Goal: Transaction & Acquisition: Purchase product/service

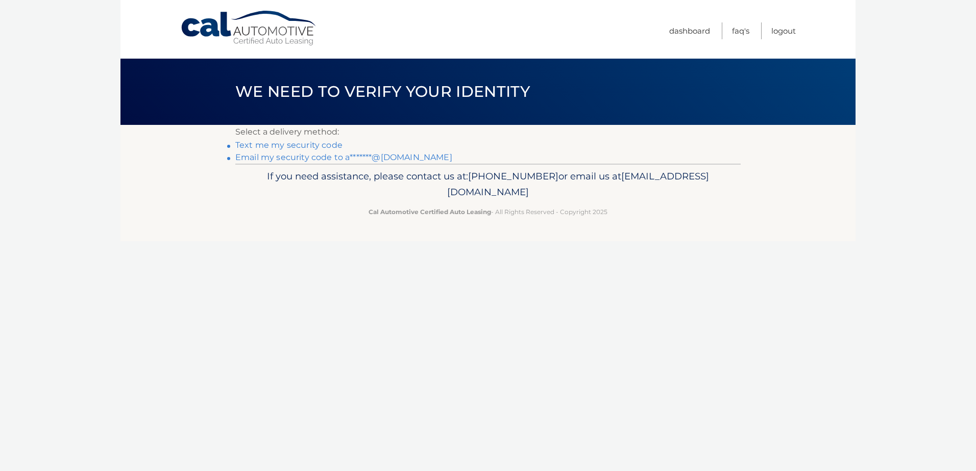
click at [306, 145] on link "Text me my security code" at bounding box center [288, 145] width 107 height 10
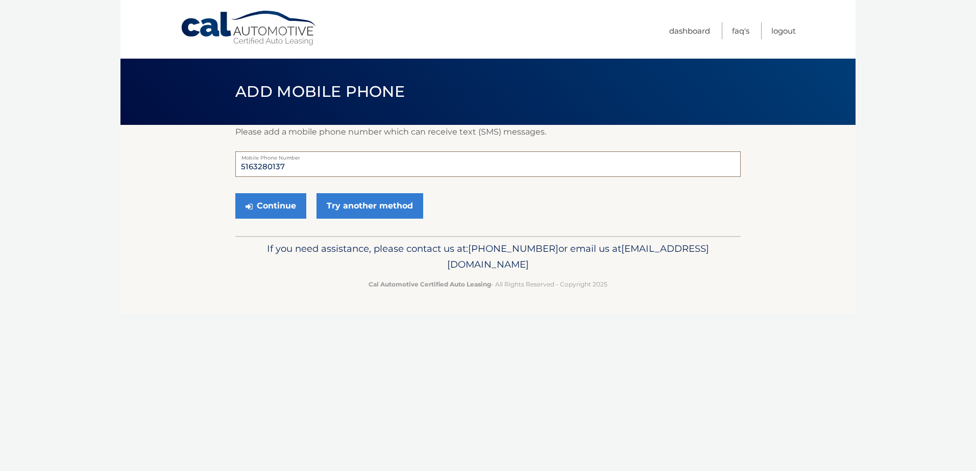
drag, startPoint x: 297, startPoint y: 163, endPoint x: 232, endPoint y: 154, distance: 66.4
click at [232, 154] on section "Please add a mobile phone number which can receive text (SMS) messages. 5163280…" at bounding box center [487, 180] width 735 height 111
type input "5164557225"
click at [285, 204] on button "Continue" at bounding box center [270, 206] width 71 height 26
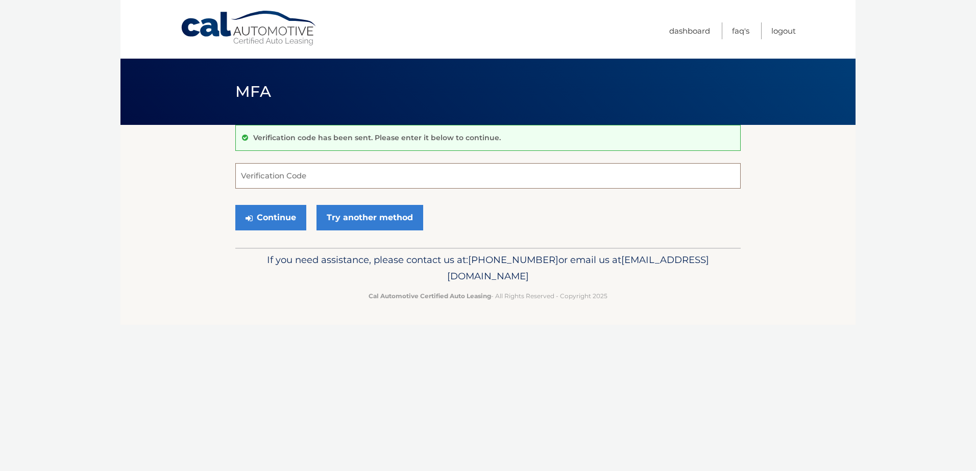
click at [309, 184] on input "Verification Code" at bounding box center [487, 176] width 505 height 26
type input "583852"
click at [291, 213] on button "Continue" at bounding box center [270, 218] width 71 height 26
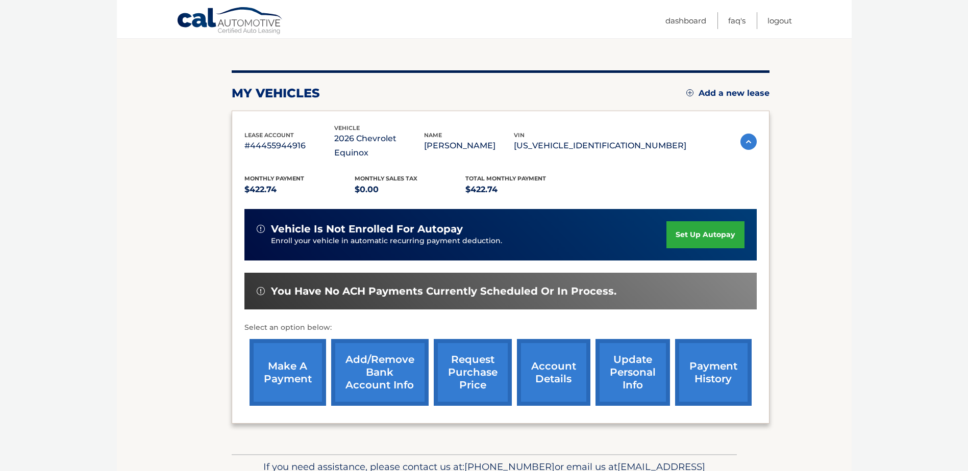
scroll to position [101, 0]
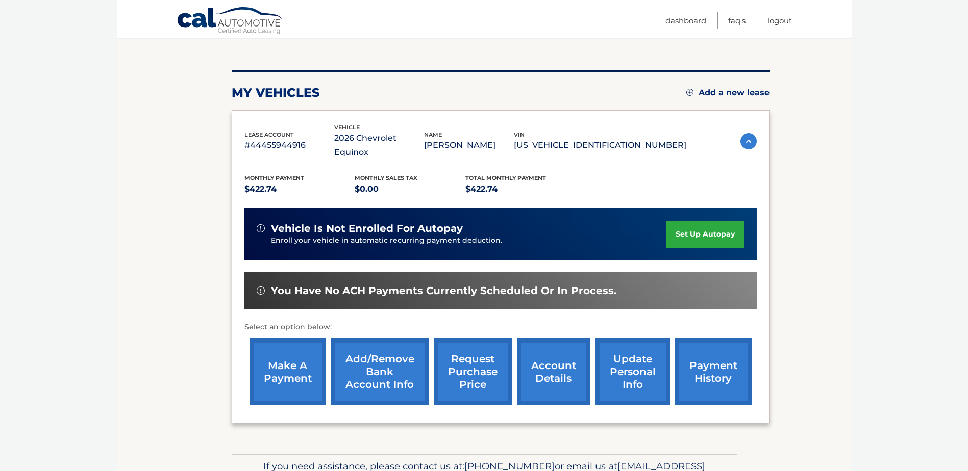
click at [281, 359] on link "make a payment" at bounding box center [288, 372] width 77 height 67
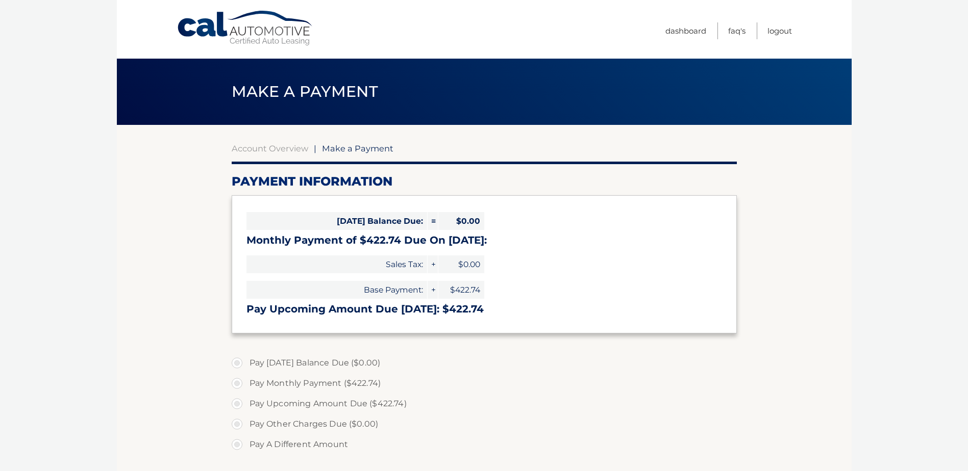
select select "NDdkZWI0NDgtMjlkZi00ZDc1LTk0NWQtNDcyNzE4ODYyMDIx"
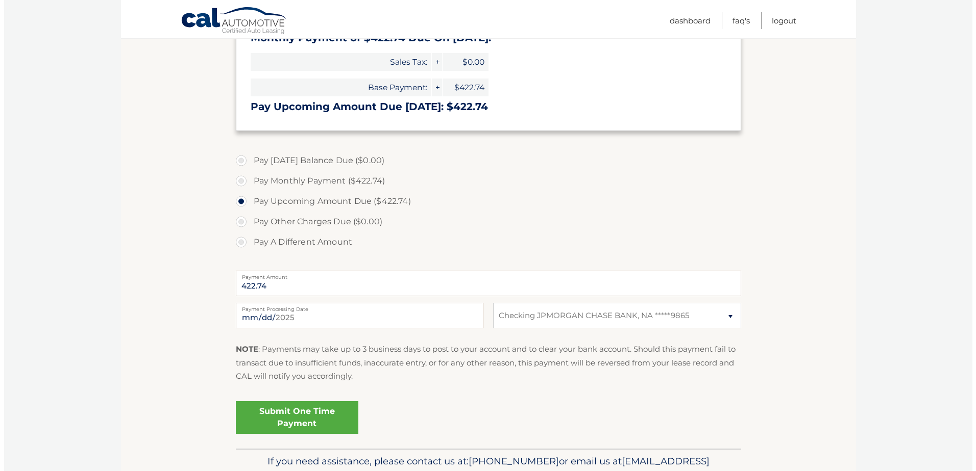
scroll to position [203, 0]
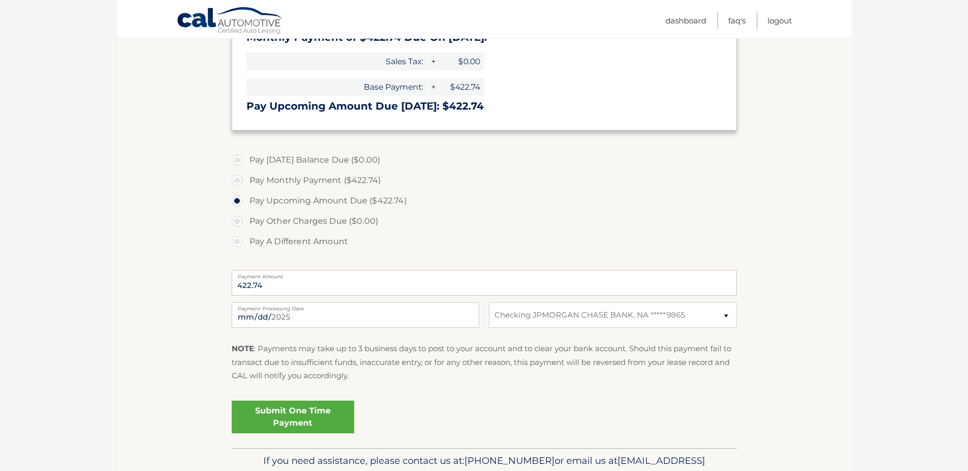
click at [305, 416] on link "Submit One Time Payment" at bounding box center [293, 417] width 122 height 33
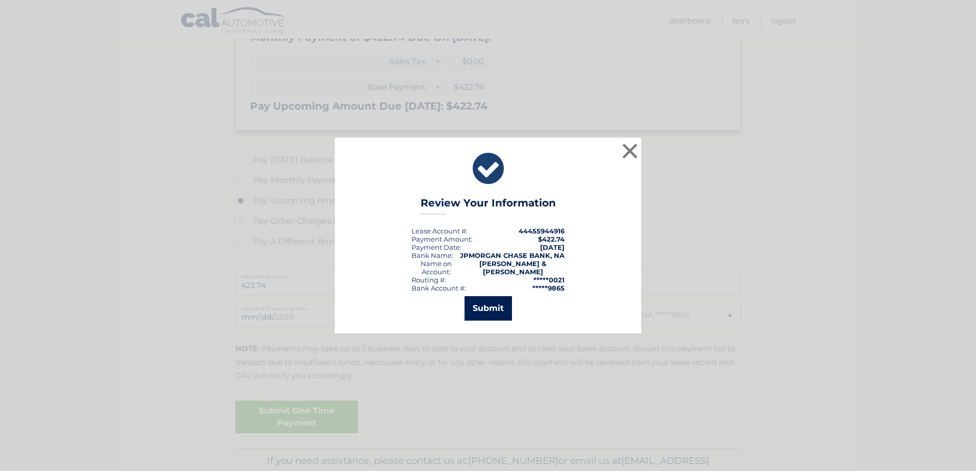
click at [489, 304] on button "Submit" at bounding box center [487, 308] width 47 height 24
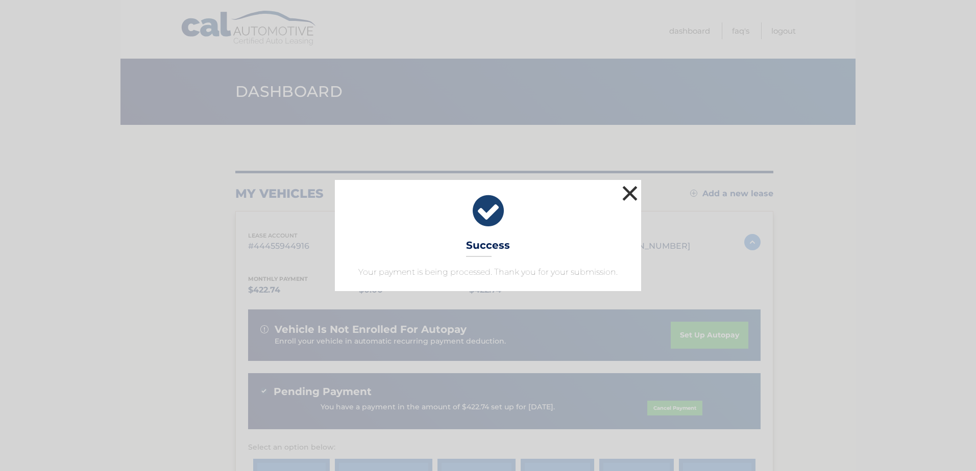
click at [629, 192] on button "×" at bounding box center [629, 193] width 20 height 20
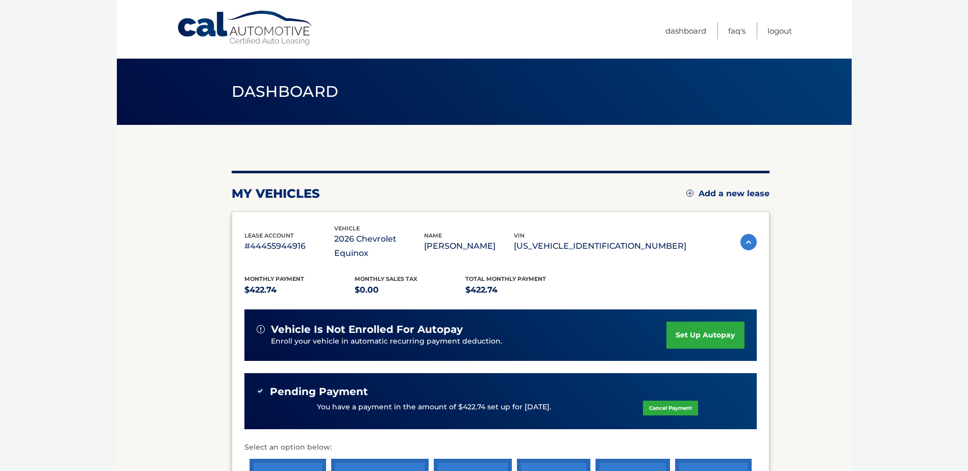
click at [792, 19] on div "Cal Automotive Menu Dashboard FAQ's Logout" at bounding box center [484, 29] width 735 height 59
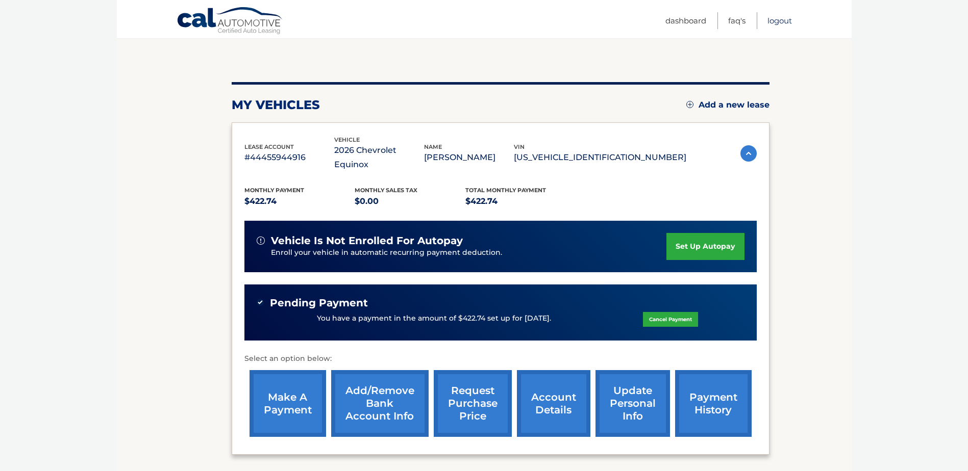
scroll to position [94, 0]
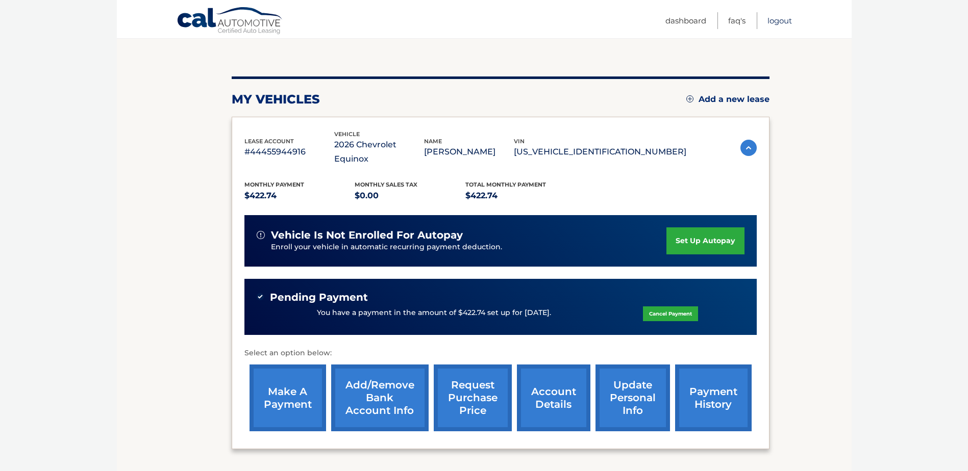
click at [779, 19] on link "Logout" at bounding box center [779, 20] width 24 height 17
